Goal: Contribute content: Add original content to the website for others to see

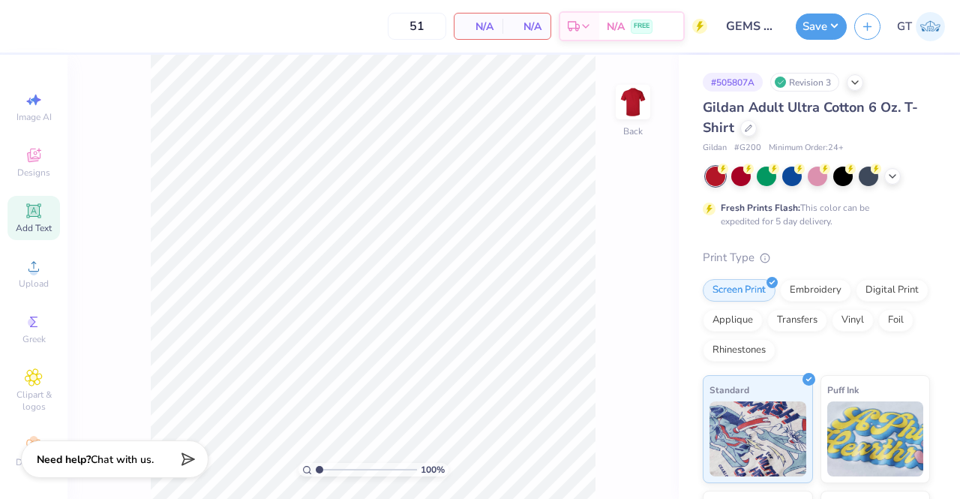
click at [27, 203] on icon at bounding box center [34, 211] width 18 height 18
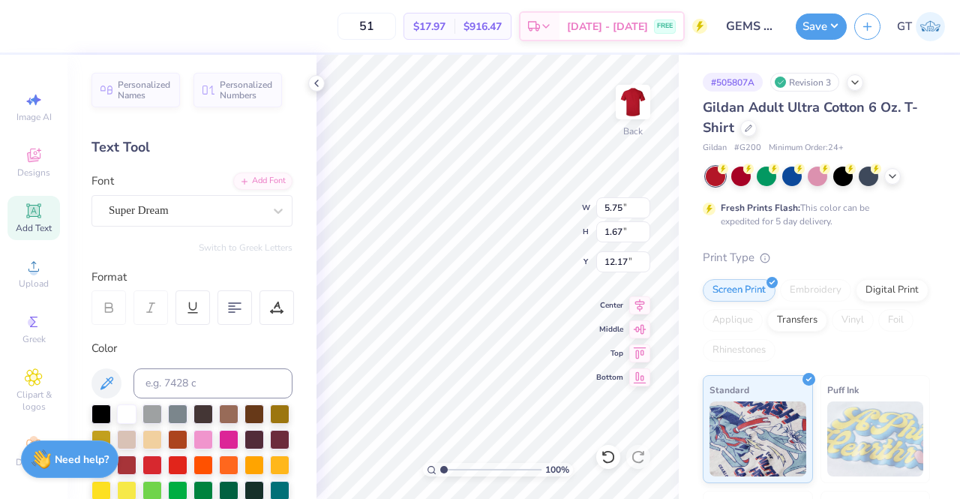
scroll to position [12, 2]
type textarea "TM"
click at [120, 208] on div "Super Dream" at bounding box center [186, 210] width 158 height 23
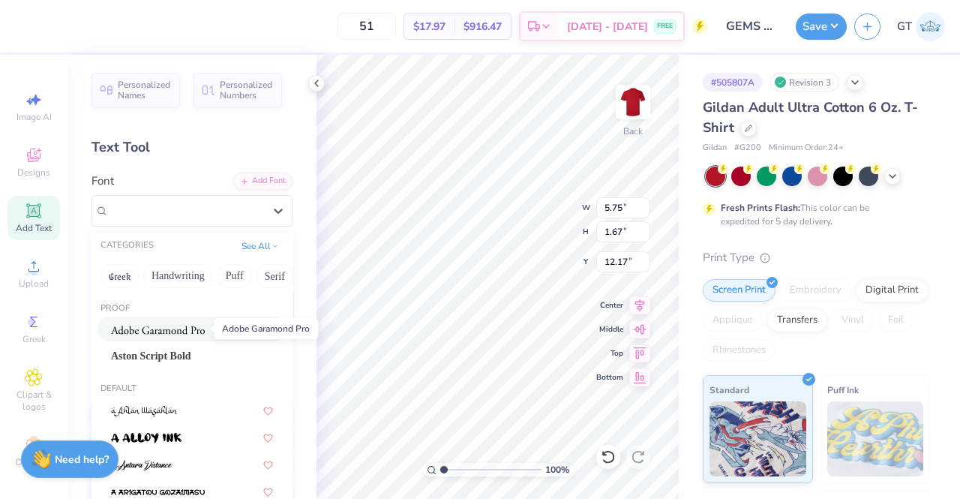
click at [128, 322] on span at bounding box center [158, 329] width 94 height 16
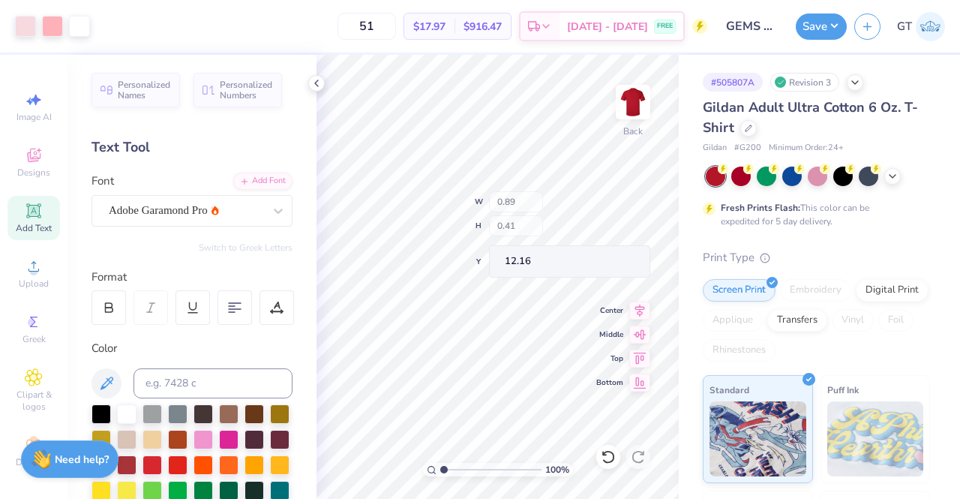
type input "0.89"
type input "0.41"
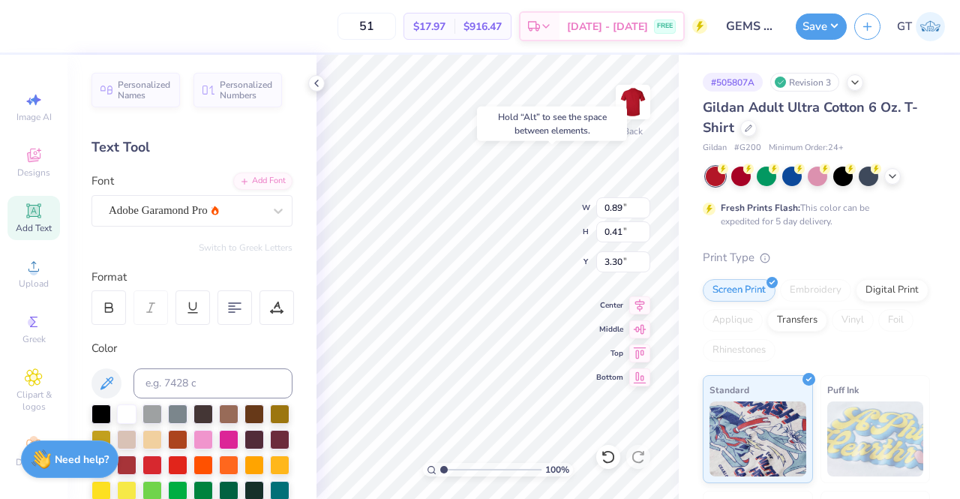
type input "3.30"
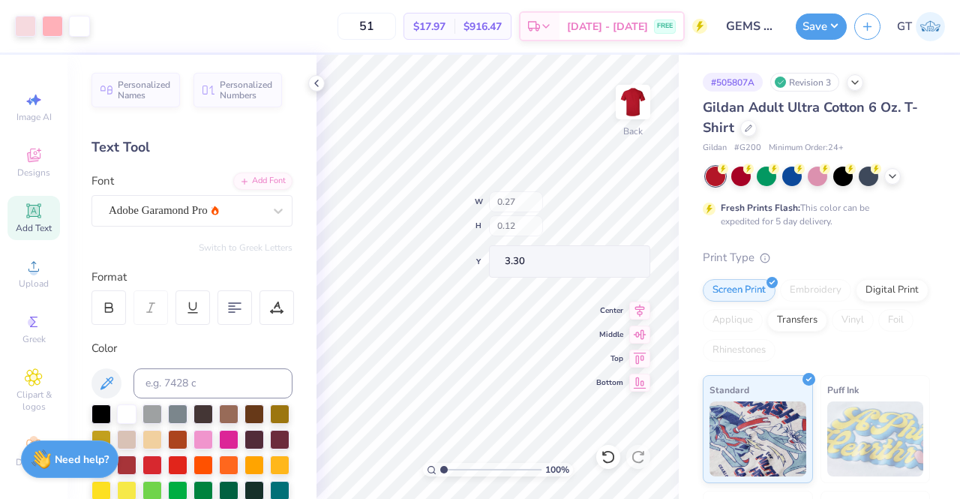
type input "0.27"
type input "0.12"
type input "3.59"
type input "2.78895255524725"
type input "4.27"
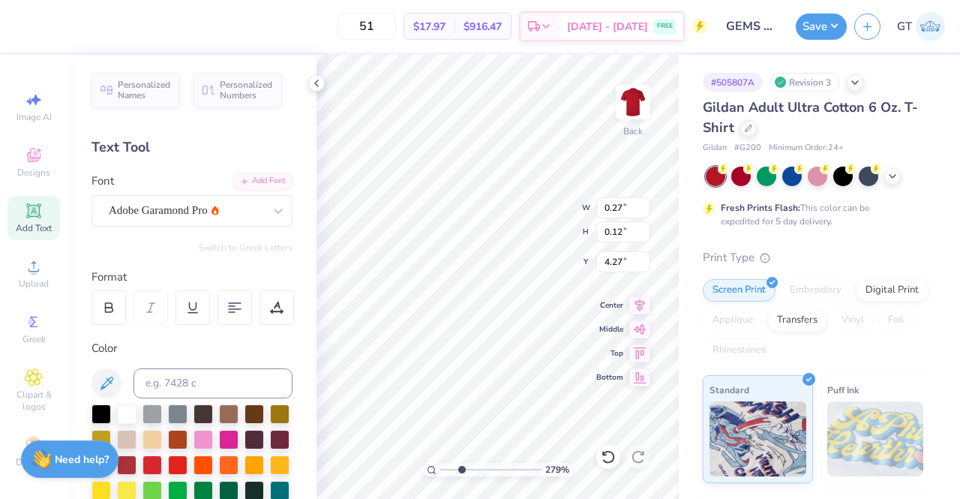
type input "2.78895255524725"
type input "0.18"
type input "0.08"
type input "4.31"
type input "2.78895255524725"
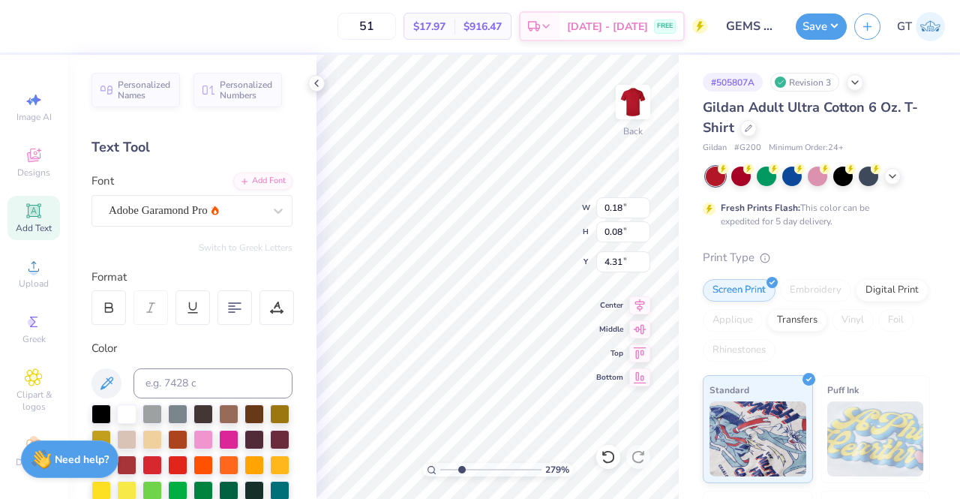
type input "4.37"
type input "2.78895255524725"
type input "10.27"
type input "6.82"
type input "3.30"
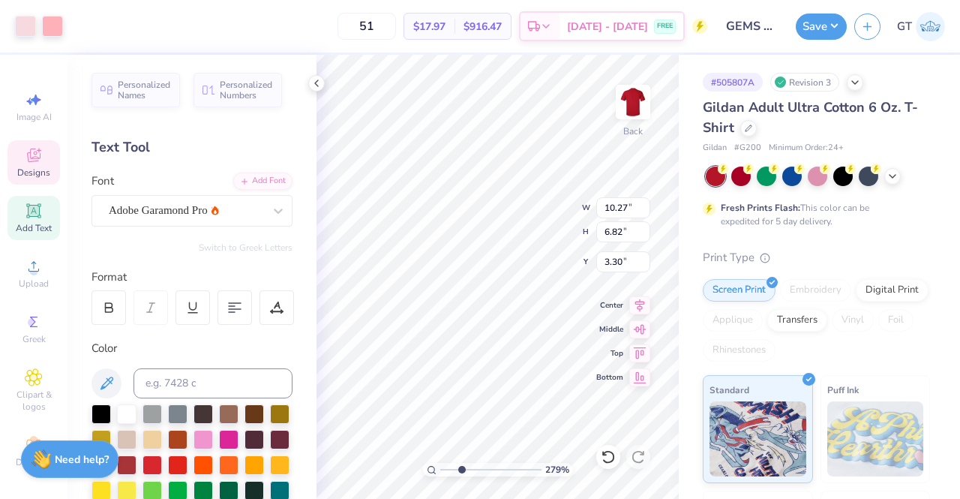
type input "2.78895255524725"
type input "0.18"
type input "0.08"
type input "4.27"
type input "2.78895255524725"
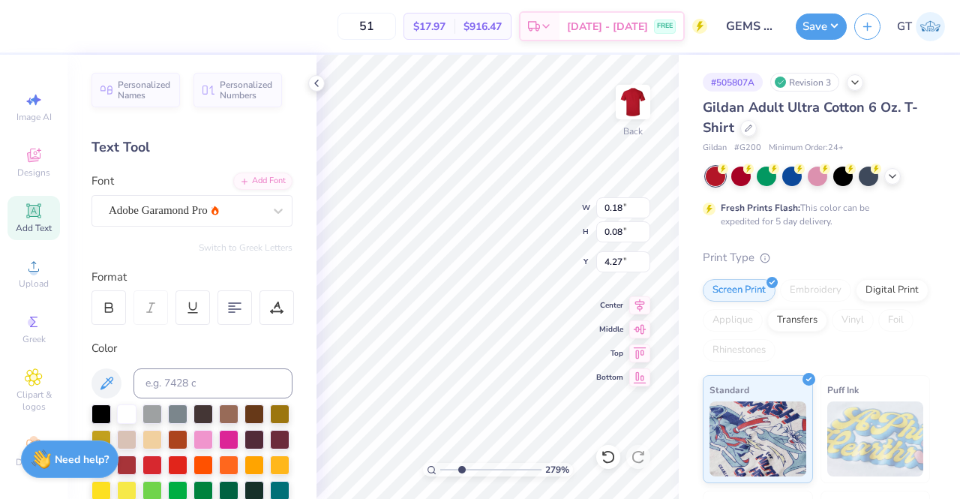
type input "0.24"
type input "0.11"
type input "4.25"
type input "2.09488389691932"
type input "4.30"
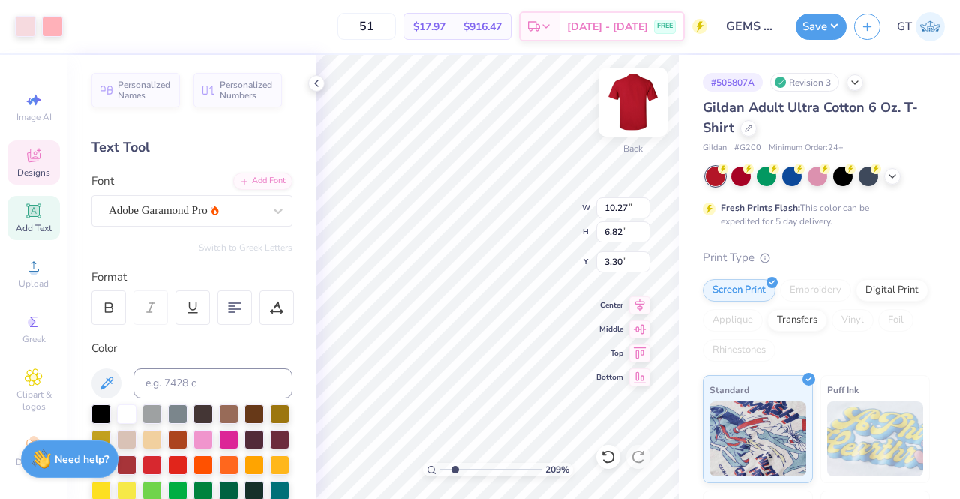
type input "2.09488389691932"
type input "0.24"
type input "0.11"
type input "4.30"
type input "2.09488389691932"
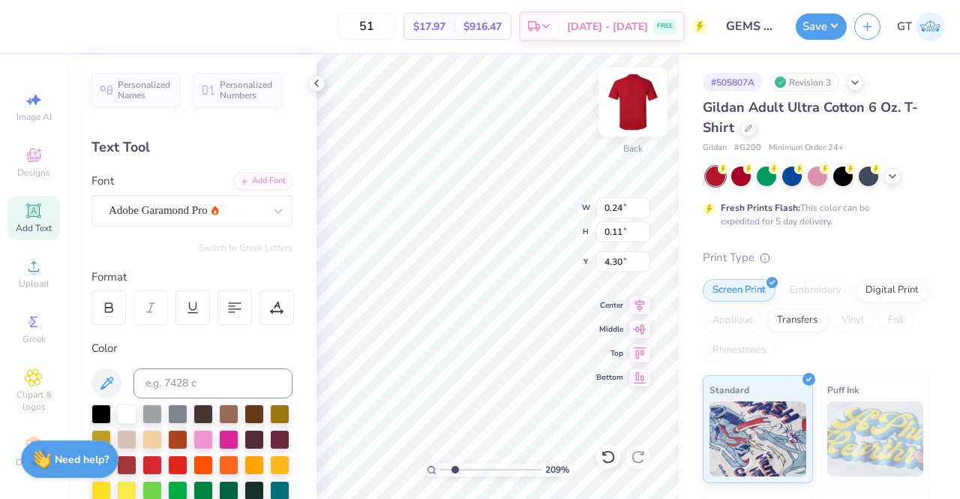
type input "4.20"
type input "2.09488389691932"
type input "4.23"
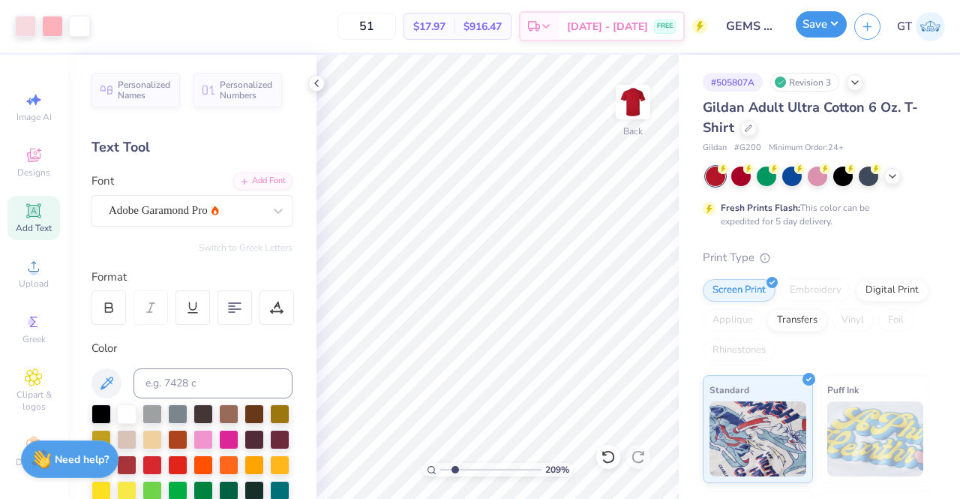
click at [810, 22] on button "Save" at bounding box center [821, 24] width 51 height 26
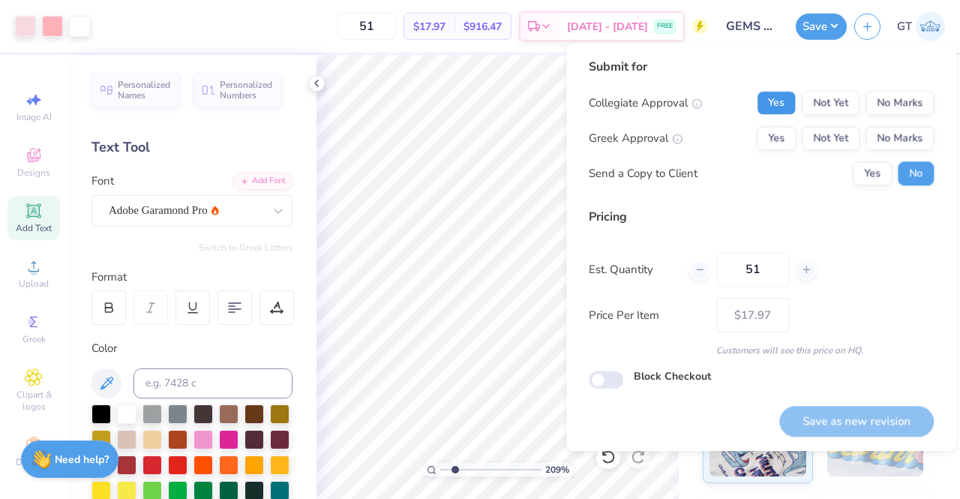
click at [789, 102] on button "Yes" at bounding box center [776, 103] width 39 height 24
click at [884, 143] on button "No Marks" at bounding box center [900, 138] width 68 height 24
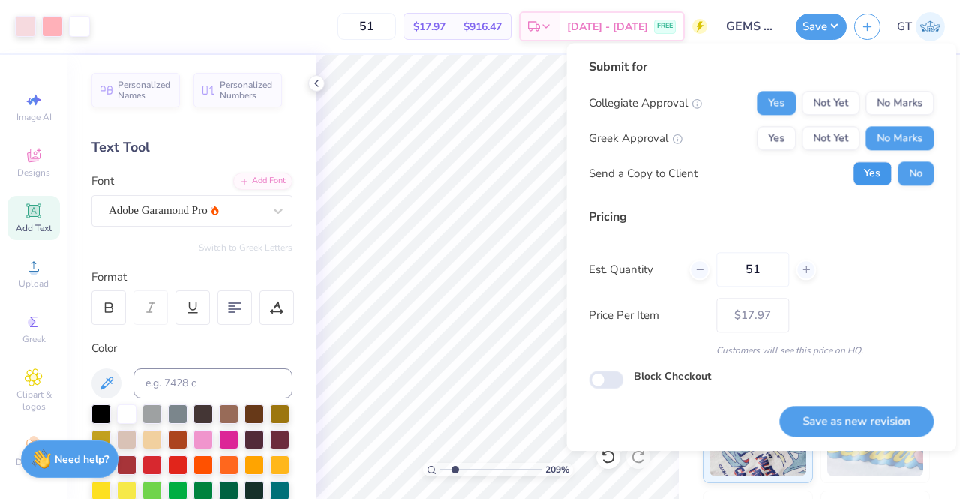
click at [879, 172] on button "Yes" at bounding box center [872, 173] width 39 height 24
type input "2.09488389691932"
click at [847, 416] on button "Save as new revision" at bounding box center [857, 421] width 155 height 31
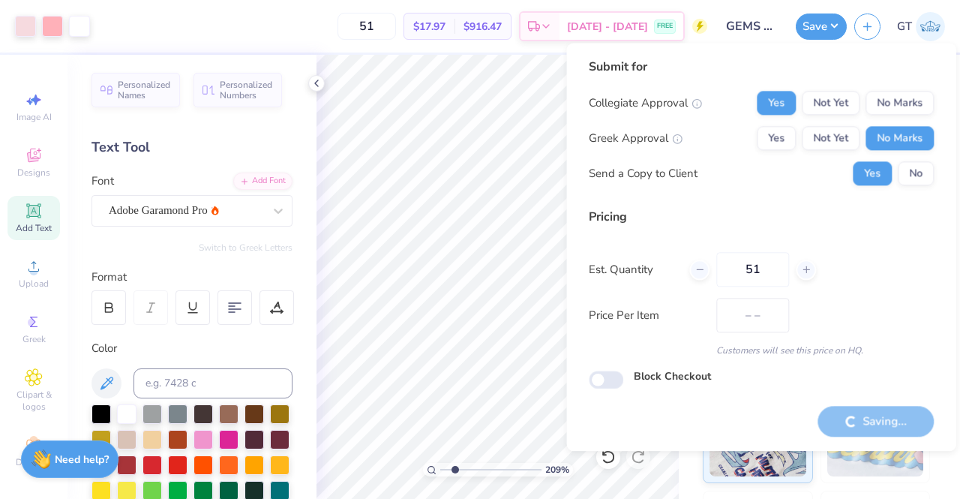
type input "$17.97"
type input "2.09488389691932"
